Goal: Find specific page/section: Find specific page/section

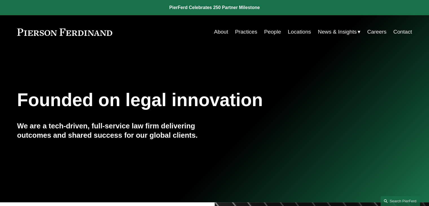
click at [272, 34] on link "People" at bounding box center [272, 31] width 17 height 11
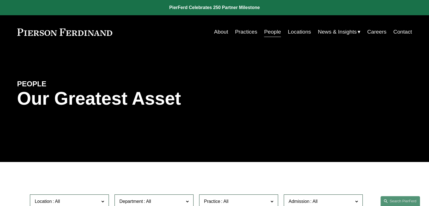
scroll to position [113, 0]
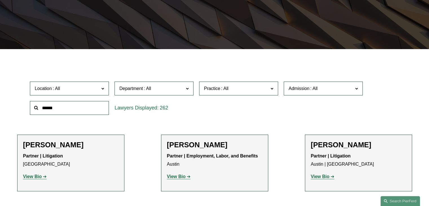
click at [64, 110] on input "text" at bounding box center [69, 108] width 79 height 14
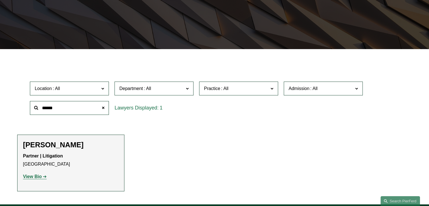
type input "******"
click at [39, 179] on strong "View Bio" at bounding box center [32, 176] width 19 height 5
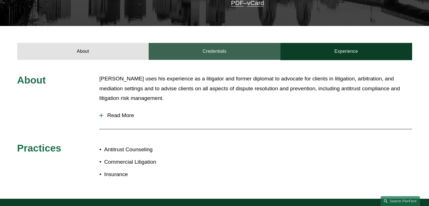
scroll to position [169, 0]
